Goal: Task Accomplishment & Management: Manage account settings

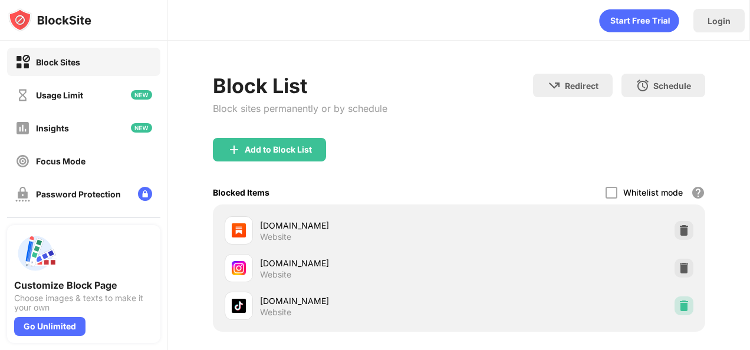
click at [674, 301] on div at bounding box center [683, 306] width 19 height 19
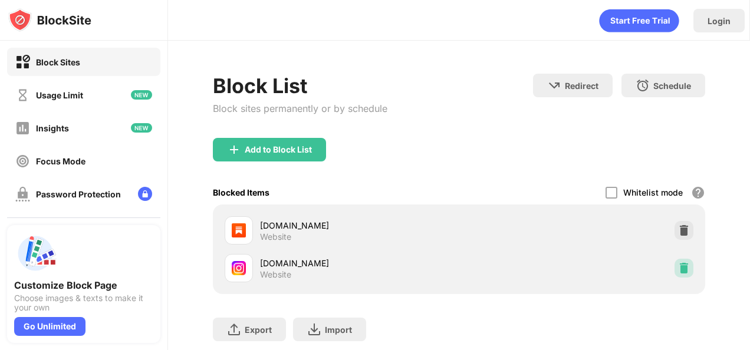
click at [678, 266] on img at bounding box center [684, 268] width 12 height 12
